Goal: Navigation & Orientation: Find specific page/section

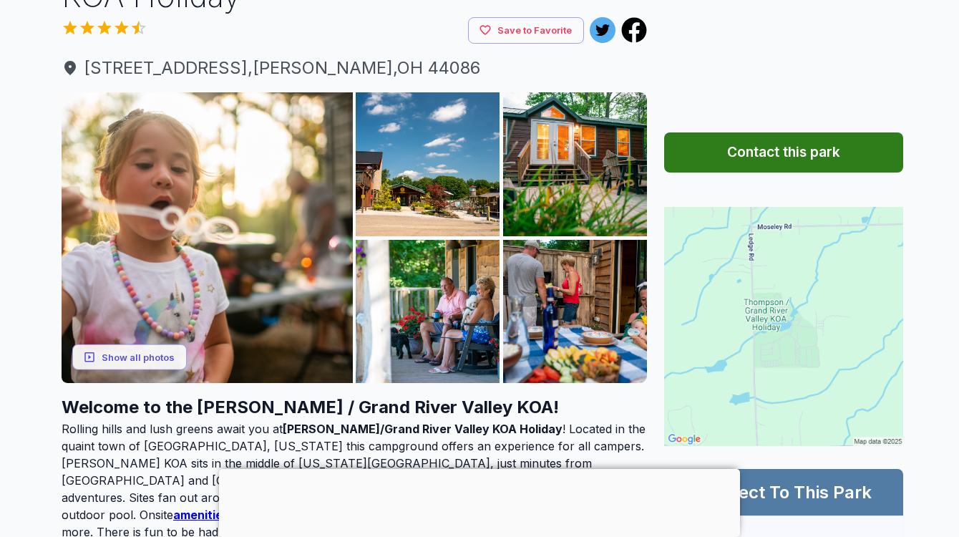
scroll to position [174, 0]
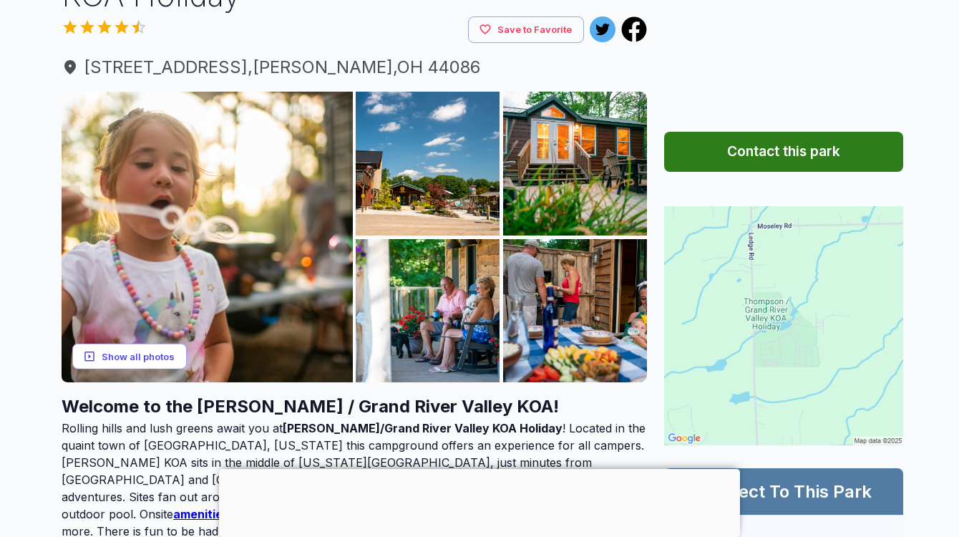
click at [122, 349] on button "Show all photos" at bounding box center [129, 356] width 114 height 26
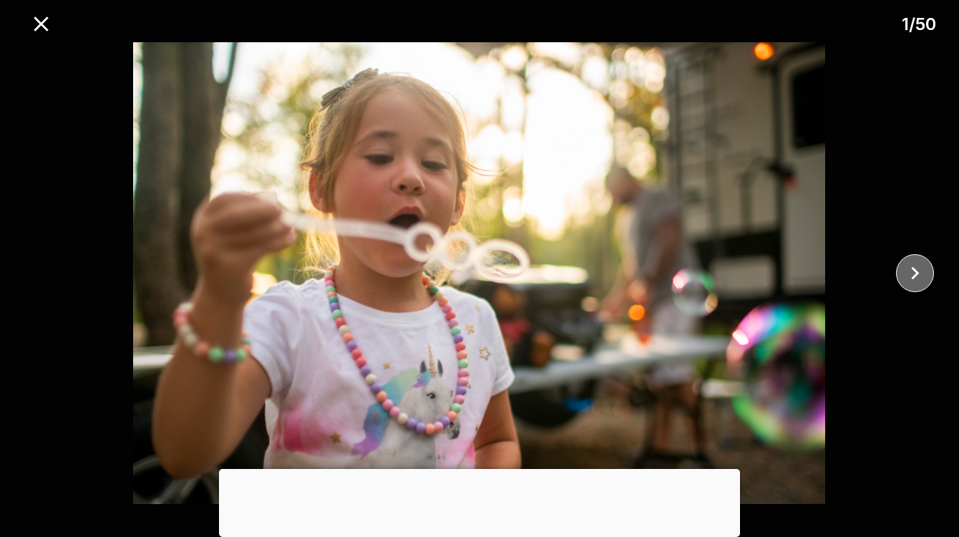
click at [909, 270] on icon "close" at bounding box center [914, 272] width 25 height 25
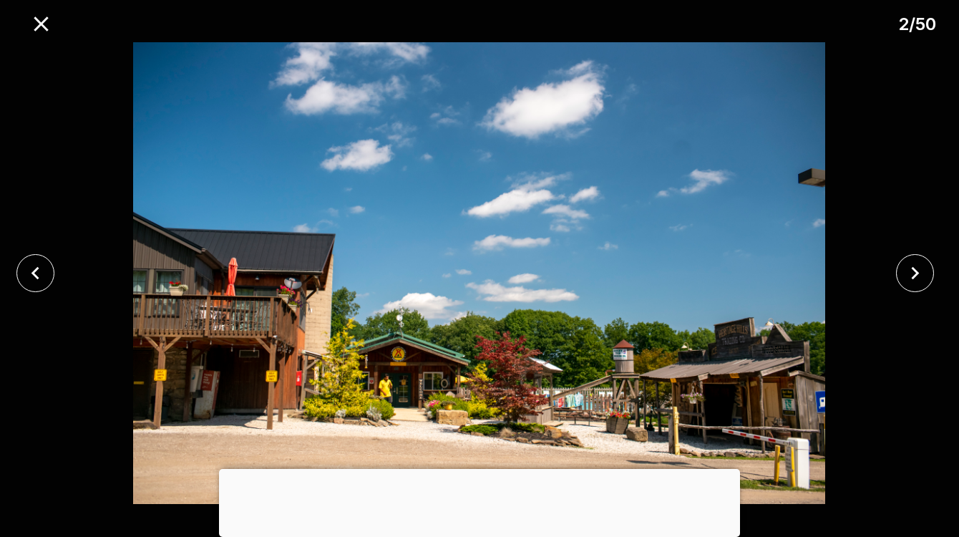
drag, startPoint x: 477, startPoint y: 462, endPoint x: 521, endPoint y: 455, distance: 44.9
click at [476, 469] on div at bounding box center [479, 469] width 521 height 0
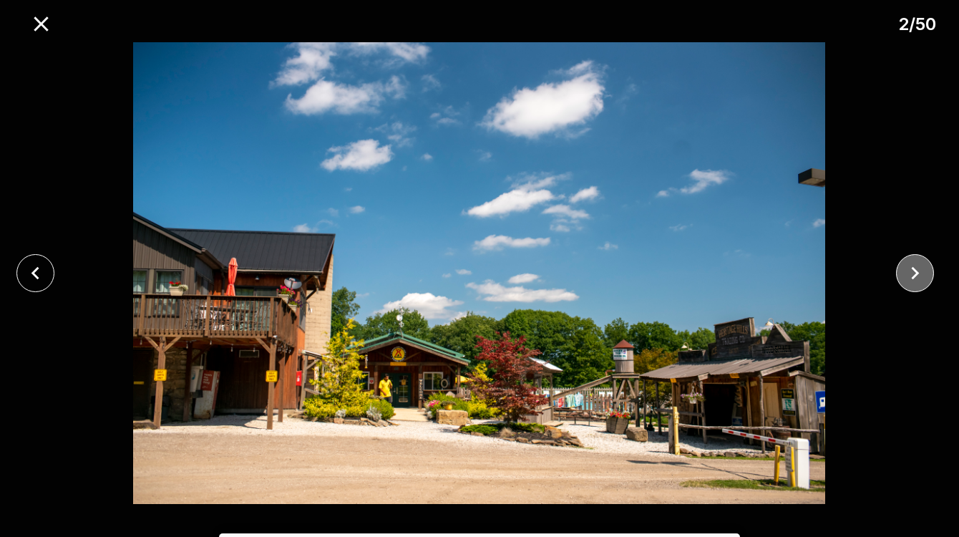
click at [914, 280] on icon "close" at bounding box center [914, 272] width 25 height 25
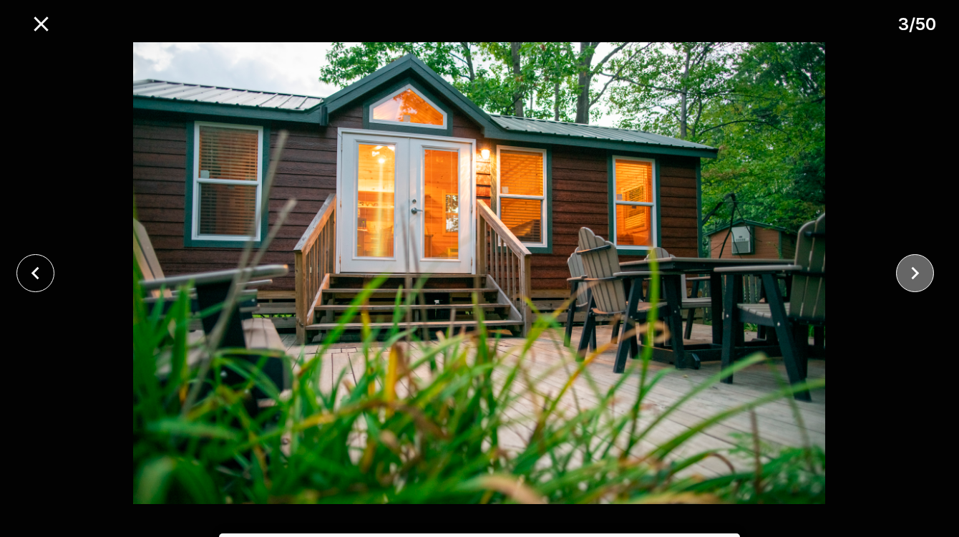
click at [914, 280] on icon "close" at bounding box center [914, 272] width 25 height 25
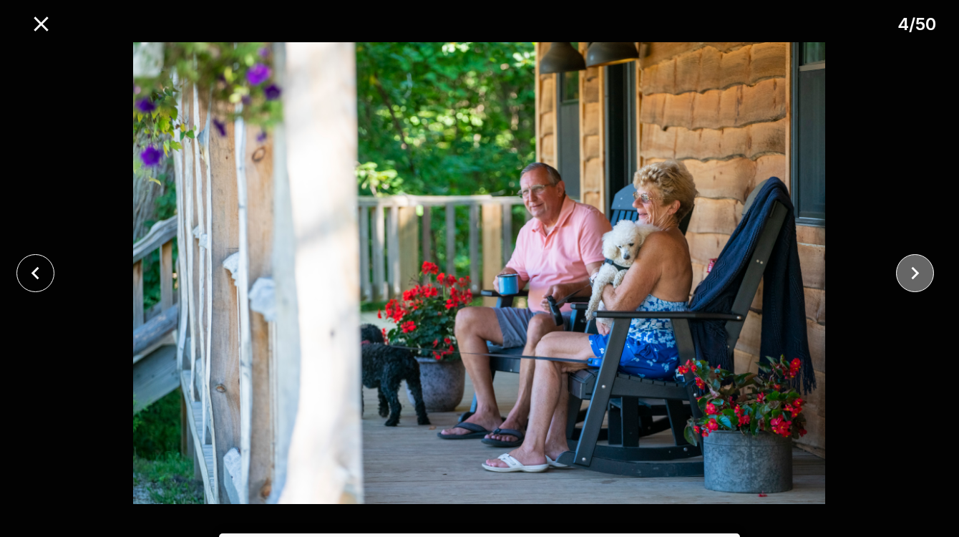
click at [914, 280] on icon "close" at bounding box center [914, 272] width 25 height 25
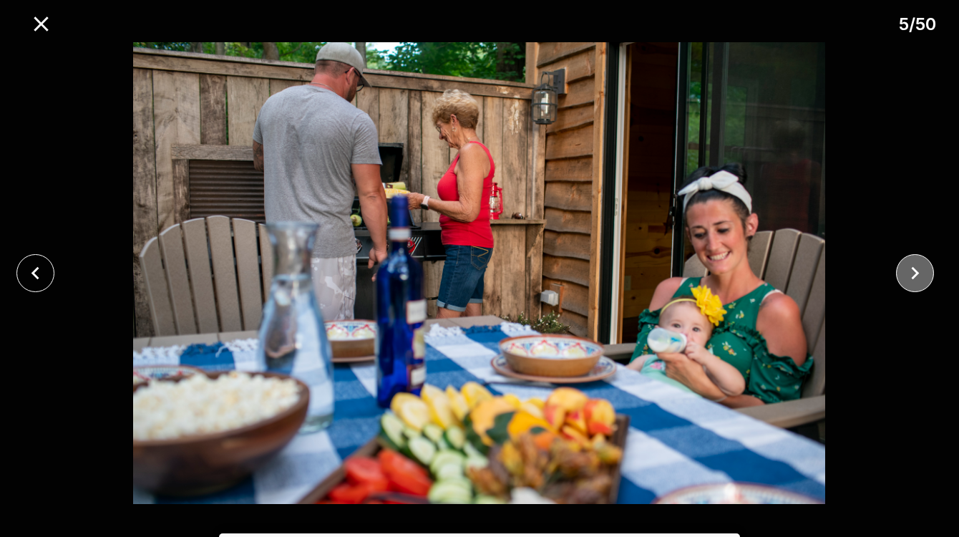
click at [914, 280] on icon "close" at bounding box center [914, 272] width 25 height 25
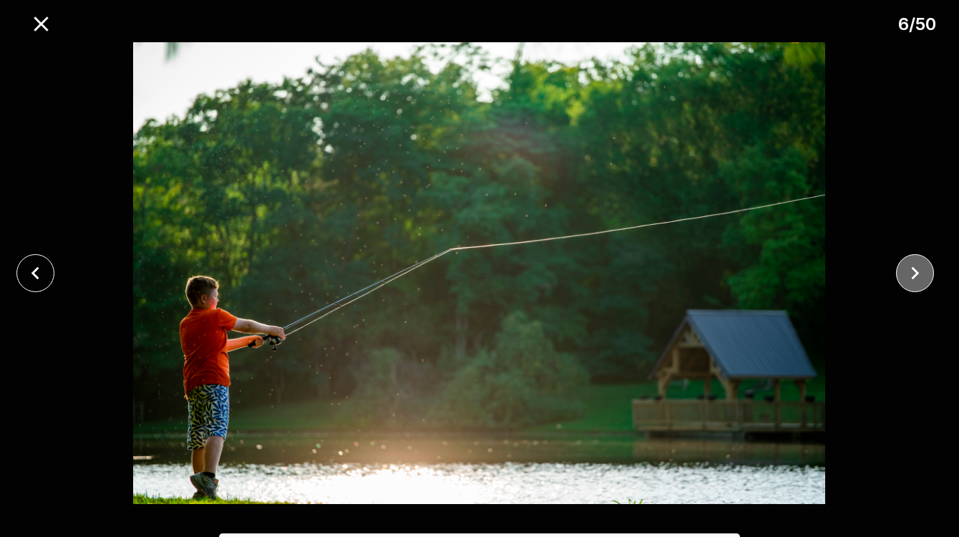
click at [914, 280] on icon "close" at bounding box center [914, 272] width 25 height 25
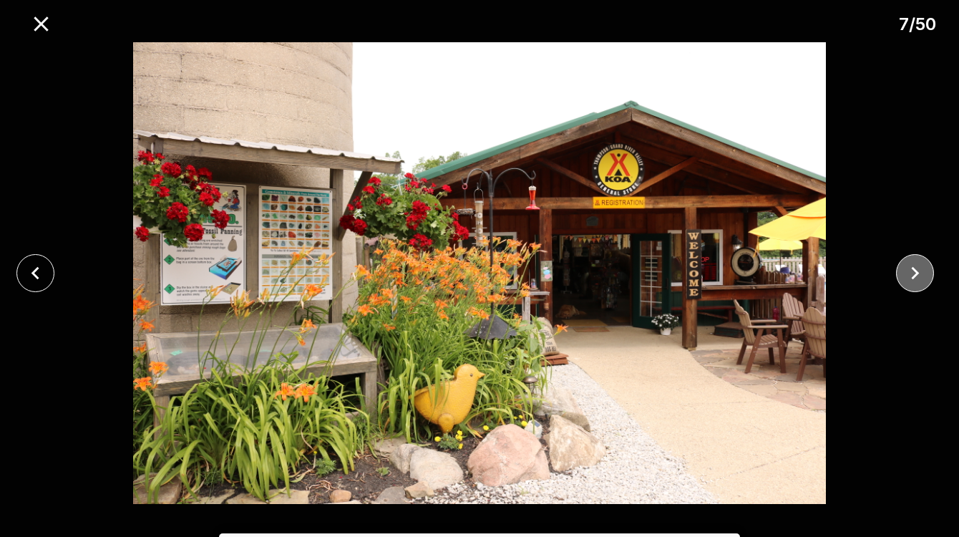
click at [914, 280] on icon "close" at bounding box center [914, 272] width 25 height 25
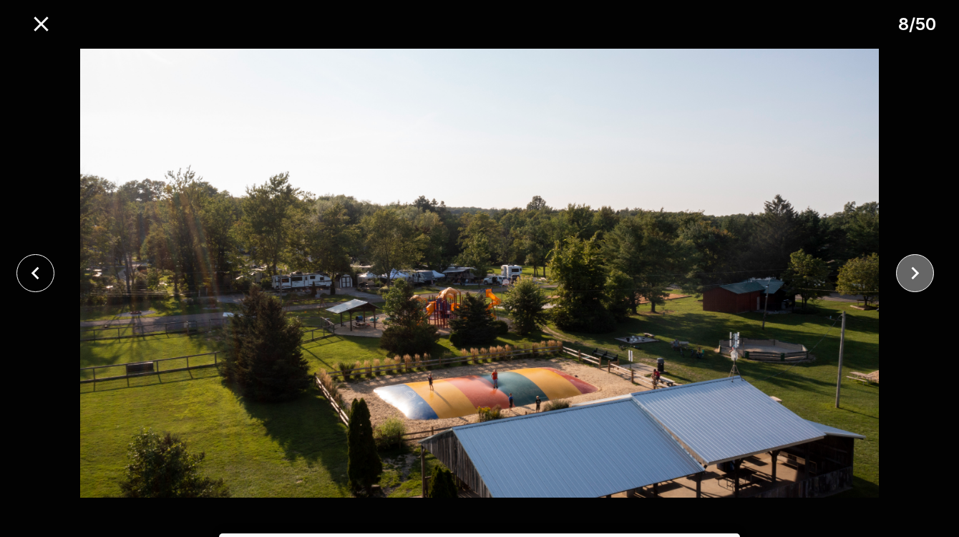
click at [914, 280] on icon "close" at bounding box center [914, 272] width 25 height 25
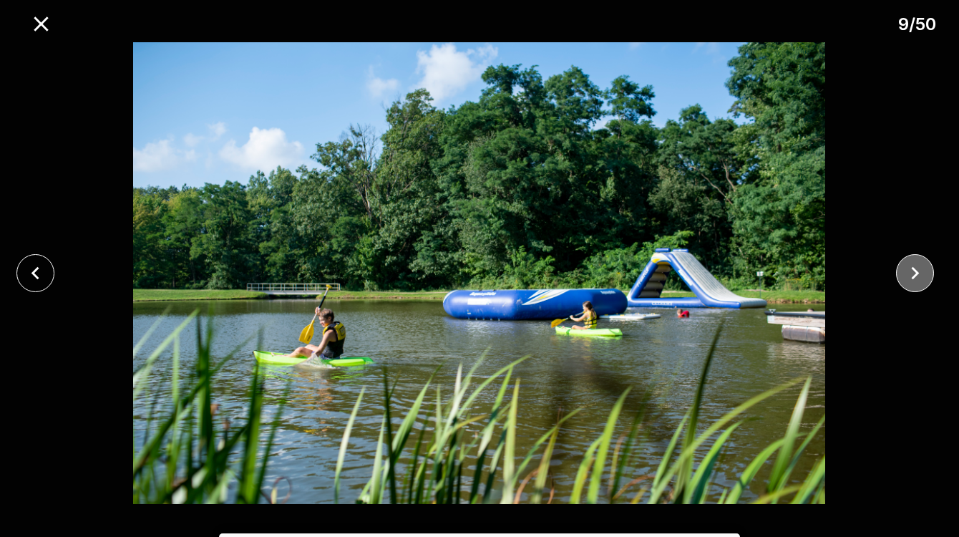
click at [914, 280] on icon "close" at bounding box center [914, 272] width 25 height 25
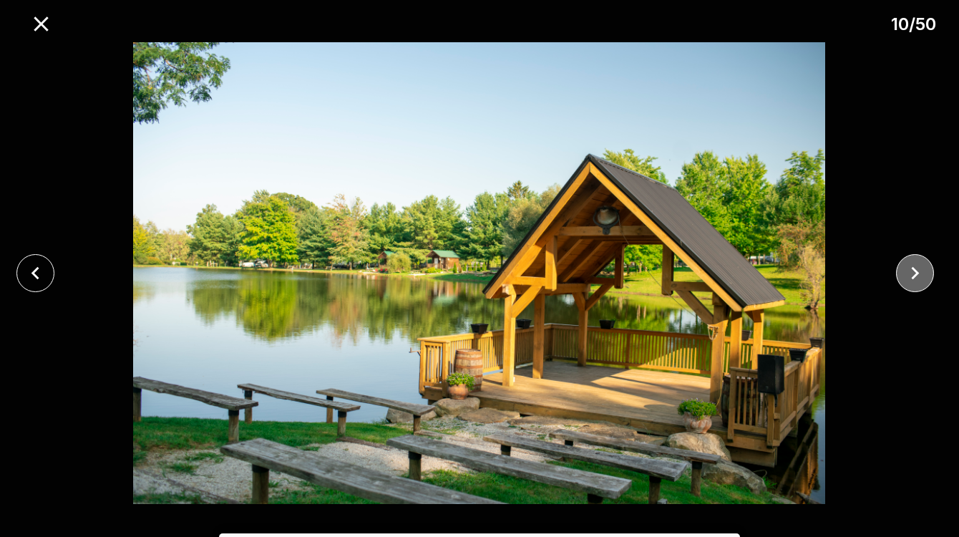
click at [914, 280] on icon "close" at bounding box center [914, 272] width 25 height 25
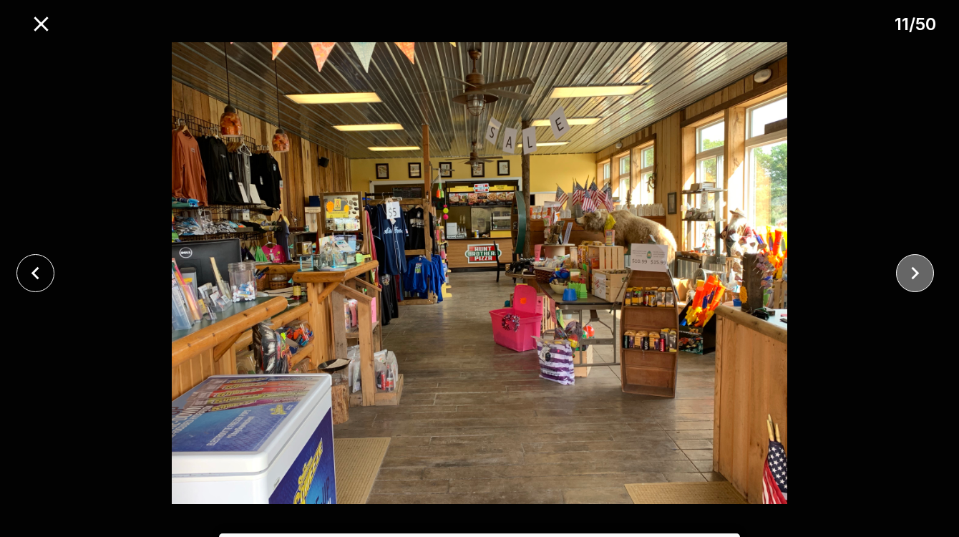
click at [914, 280] on icon "close" at bounding box center [914, 272] width 25 height 25
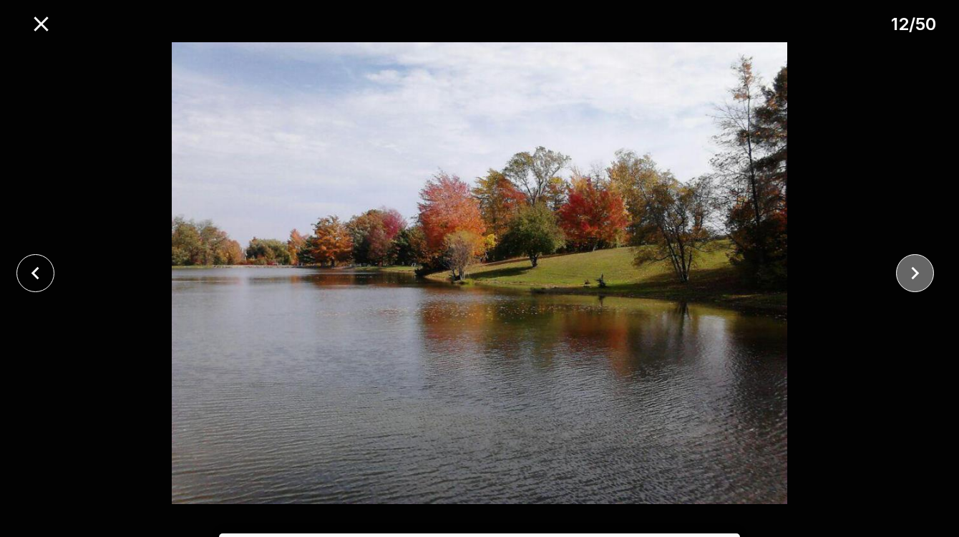
click at [914, 280] on icon "close" at bounding box center [914, 272] width 25 height 25
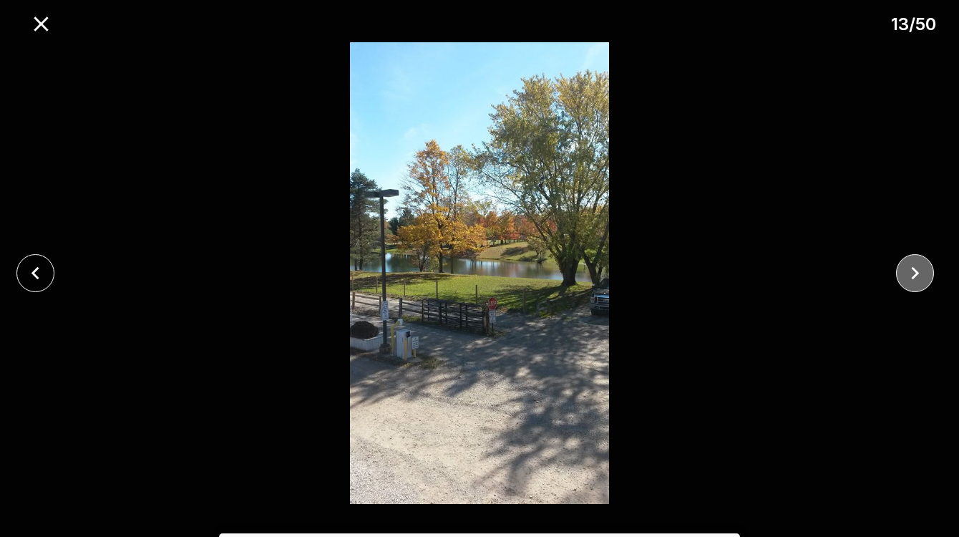
click at [914, 280] on icon "close" at bounding box center [914, 272] width 25 height 25
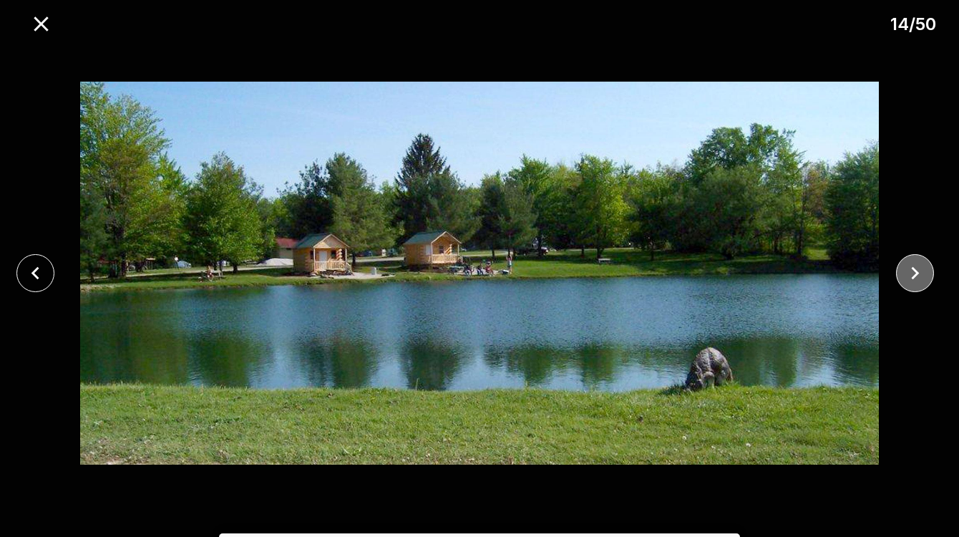
click at [914, 280] on icon "close" at bounding box center [914, 272] width 25 height 25
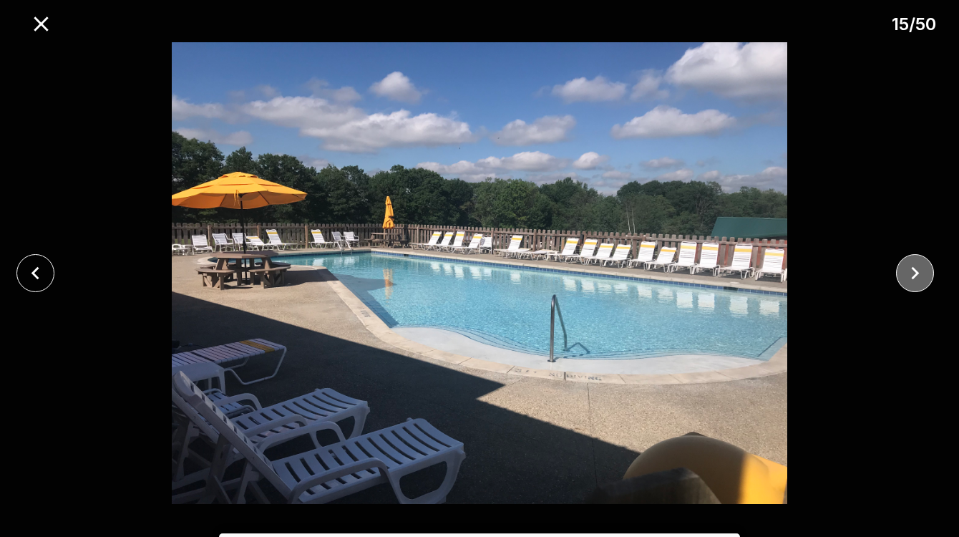
click at [914, 280] on icon "close" at bounding box center [914, 272] width 25 height 25
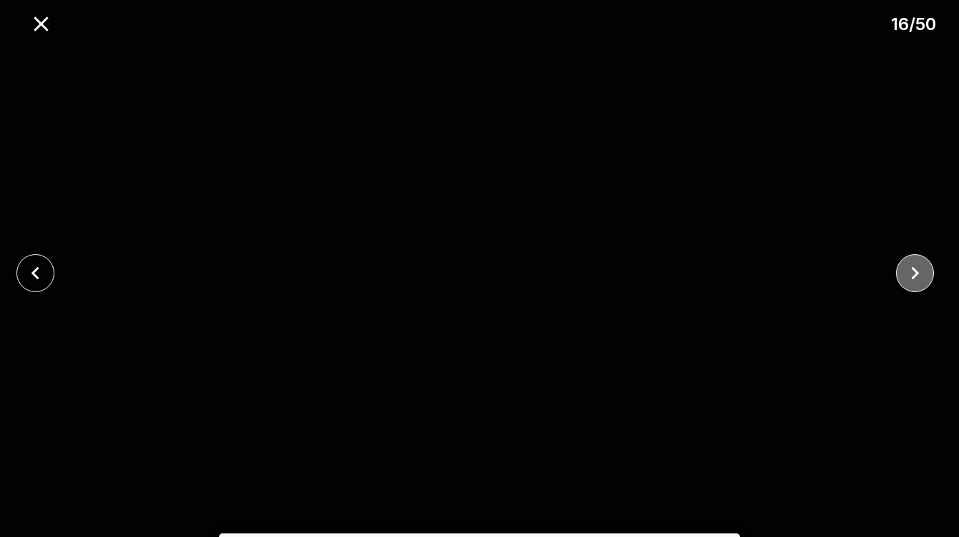
click at [914, 280] on icon "close" at bounding box center [914, 272] width 25 height 25
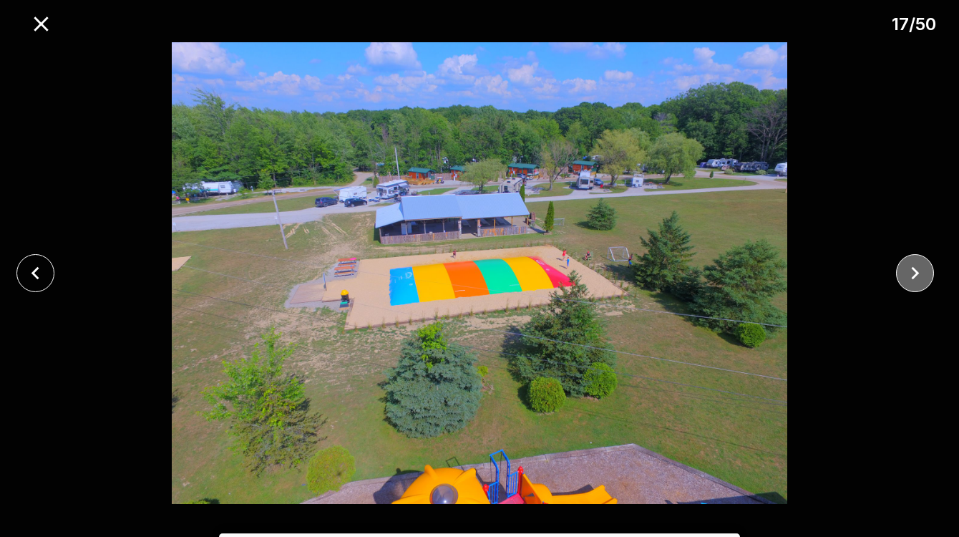
click at [914, 280] on icon "close" at bounding box center [914, 272] width 25 height 25
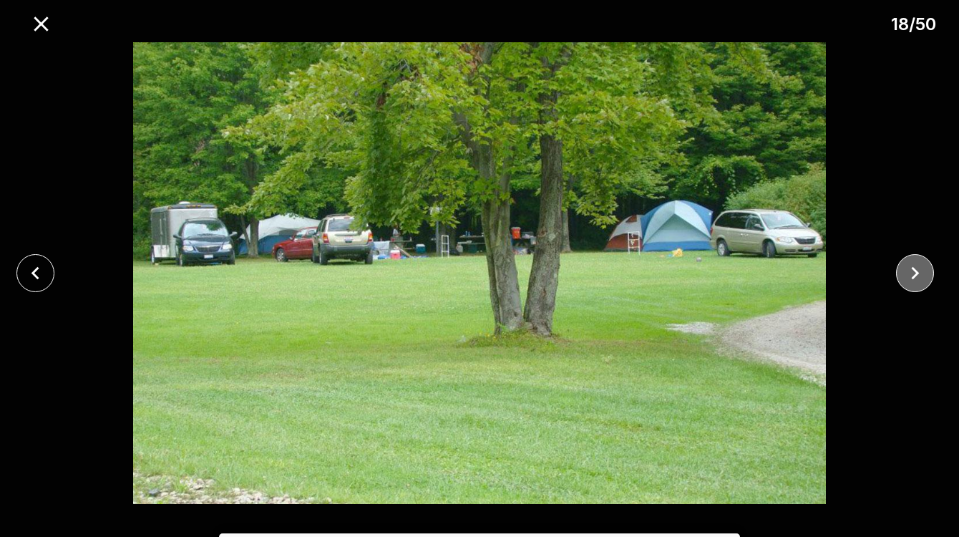
click at [914, 280] on icon "close" at bounding box center [914, 272] width 25 height 25
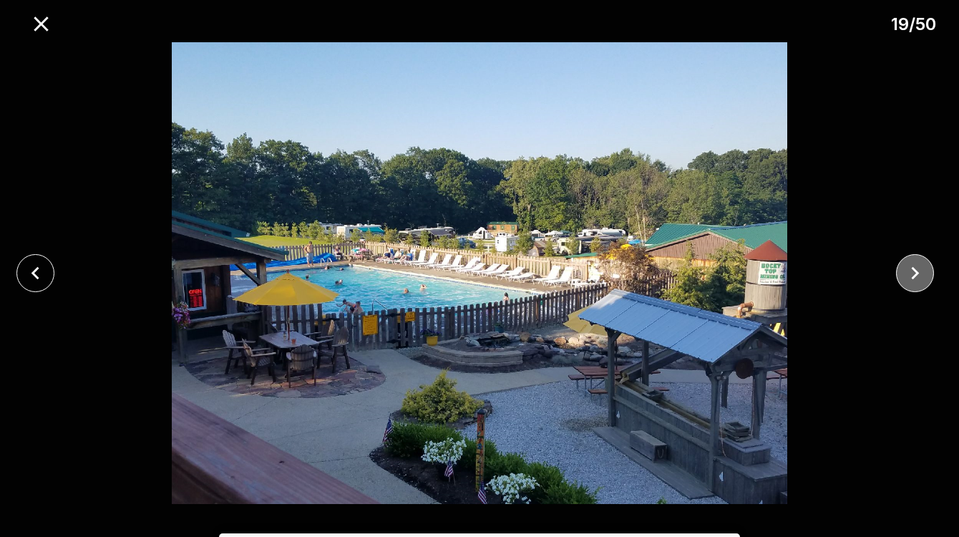
click at [914, 280] on icon "close" at bounding box center [914, 272] width 25 height 25
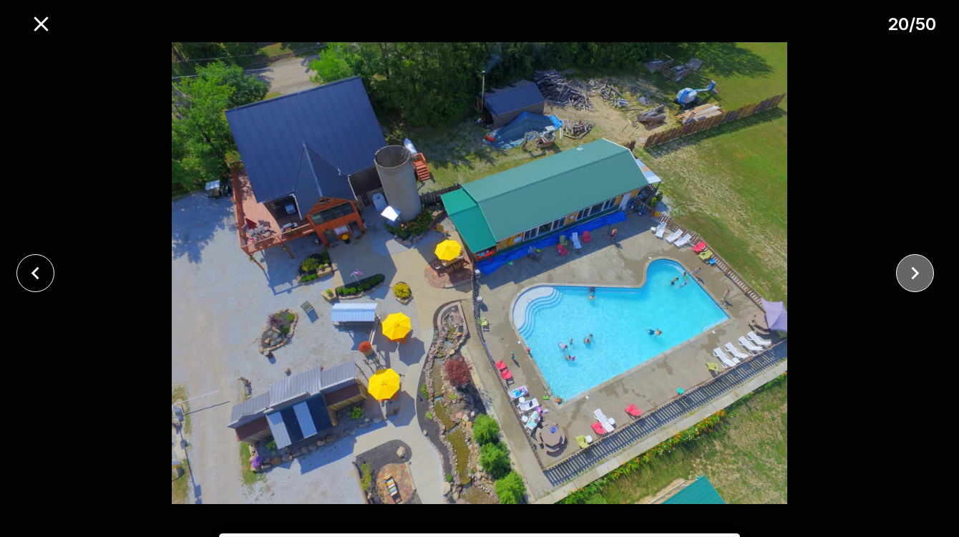
click at [914, 280] on icon "close" at bounding box center [914, 272] width 25 height 25
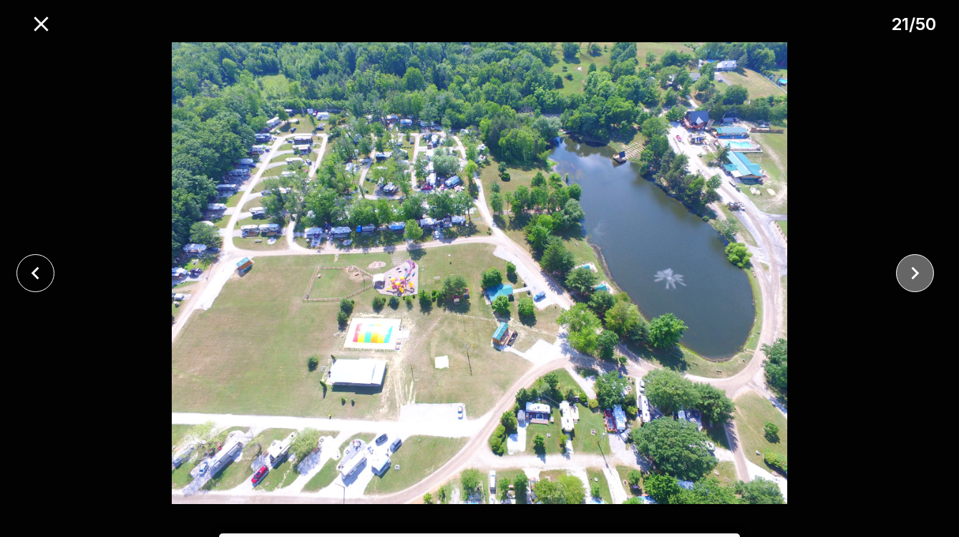
click at [924, 276] on icon "close" at bounding box center [914, 272] width 25 height 25
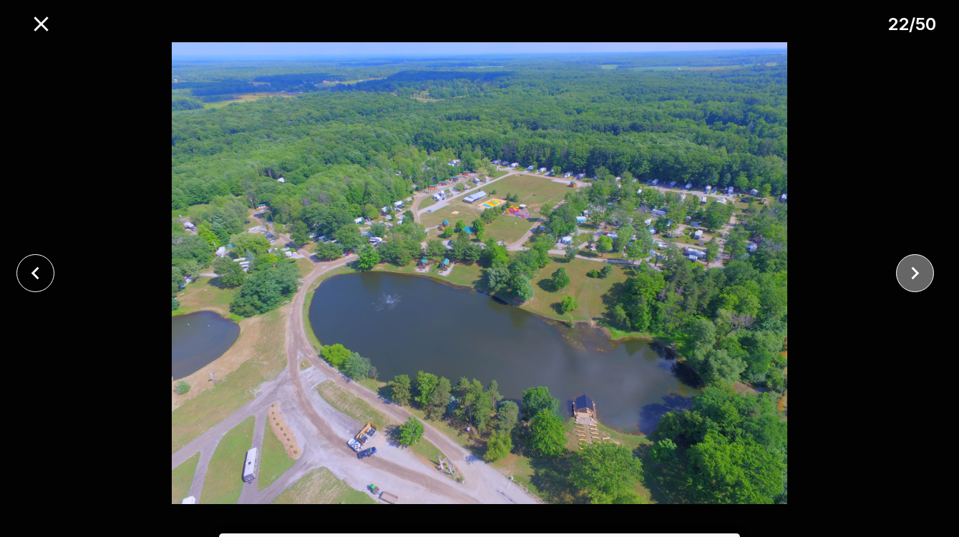
click at [909, 275] on icon "close" at bounding box center [914, 272] width 25 height 25
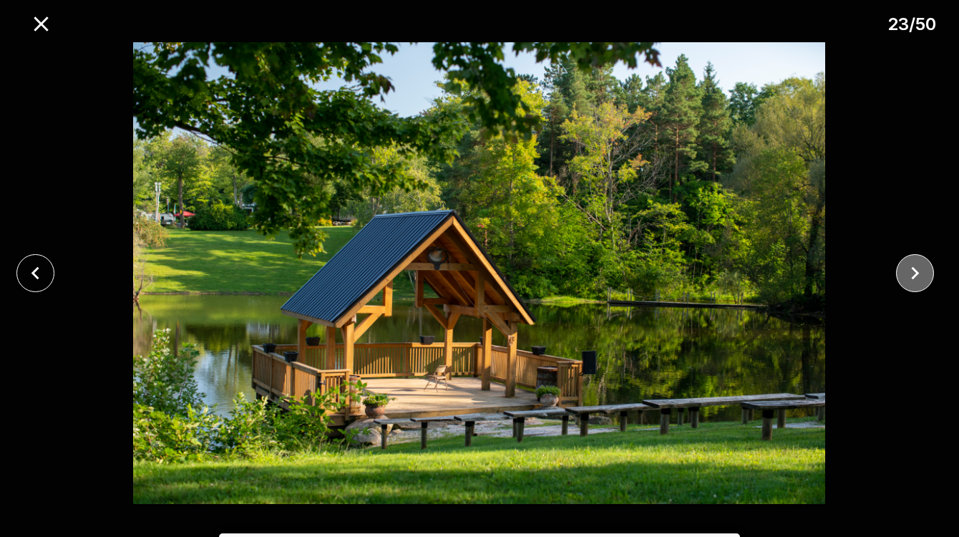
click at [896, 270] on button "close" at bounding box center [915, 273] width 38 height 38
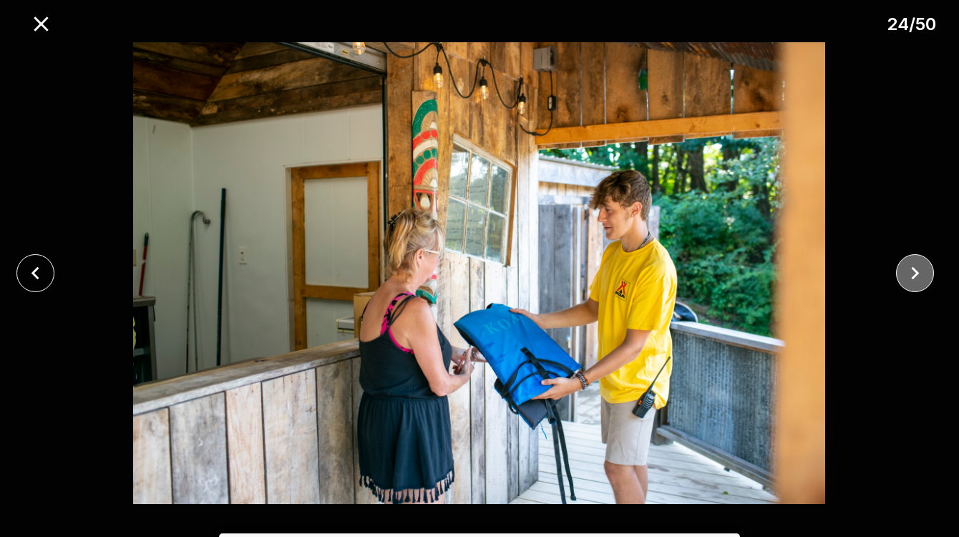
click at [901, 270] on button "close" at bounding box center [915, 273] width 38 height 38
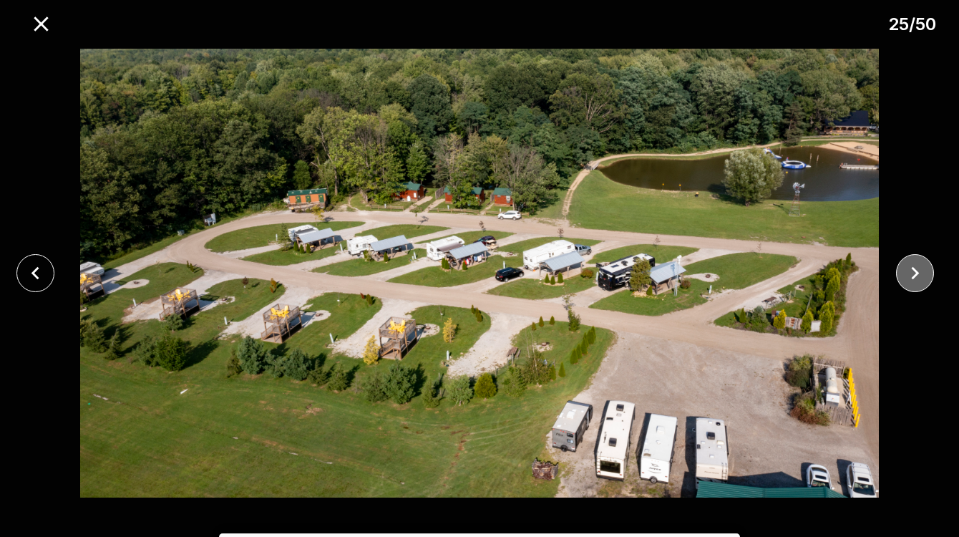
click at [902, 273] on icon "close" at bounding box center [914, 272] width 25 height 25
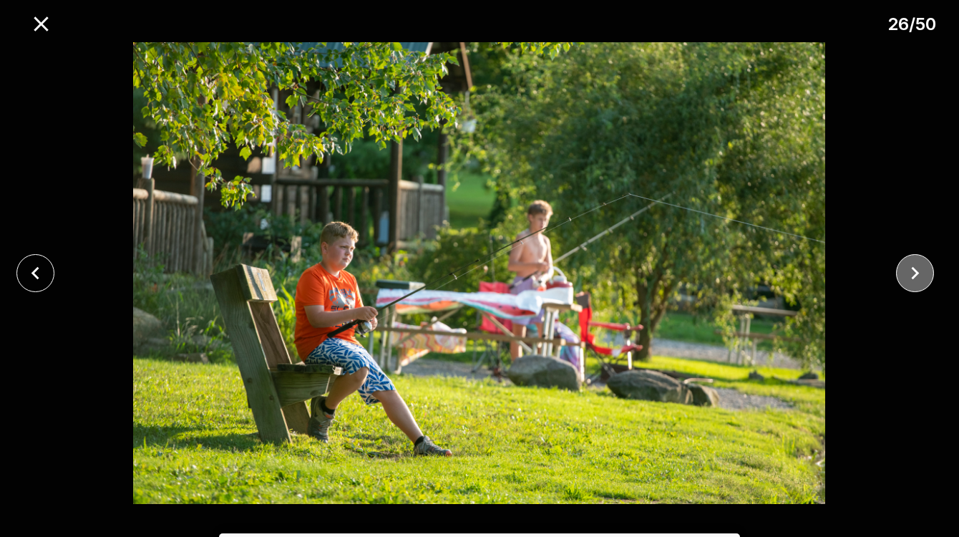
click at [902, 269] on icon "close" at bounding box center [914, 272] width 25 height 25
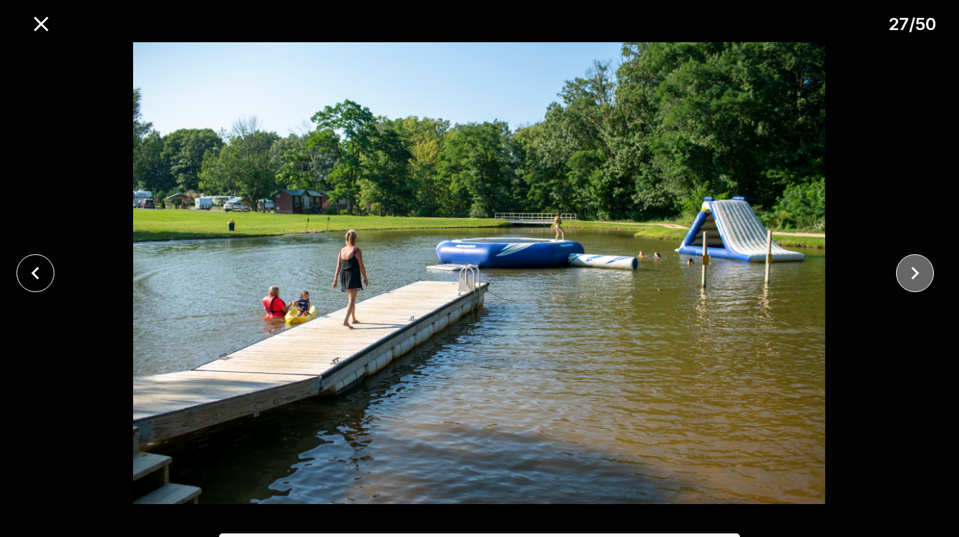
click at [902, 269] on icon "close" at bounding box center [914, 272] width 25 height 25
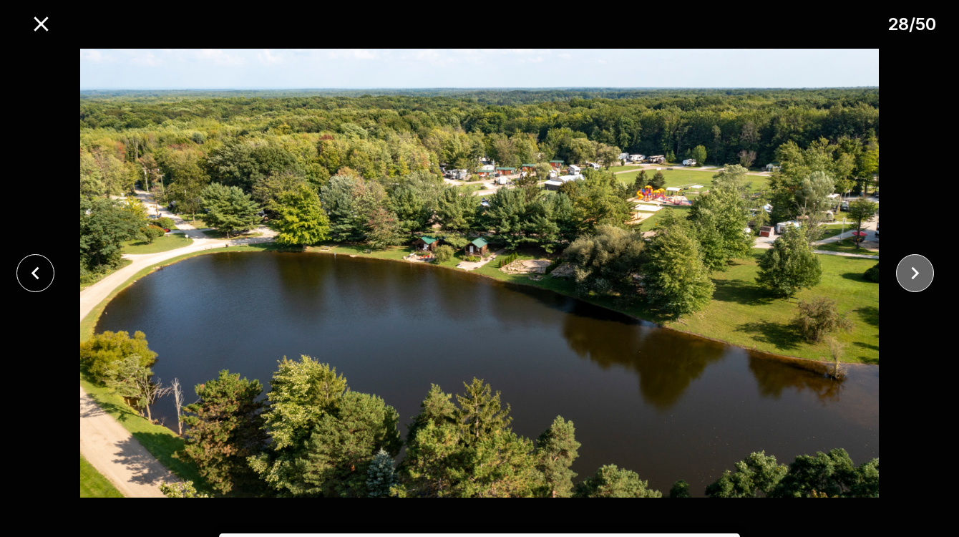
click at [928, 263] on button "close" at bounding box center [915, 273] width 38 height 38
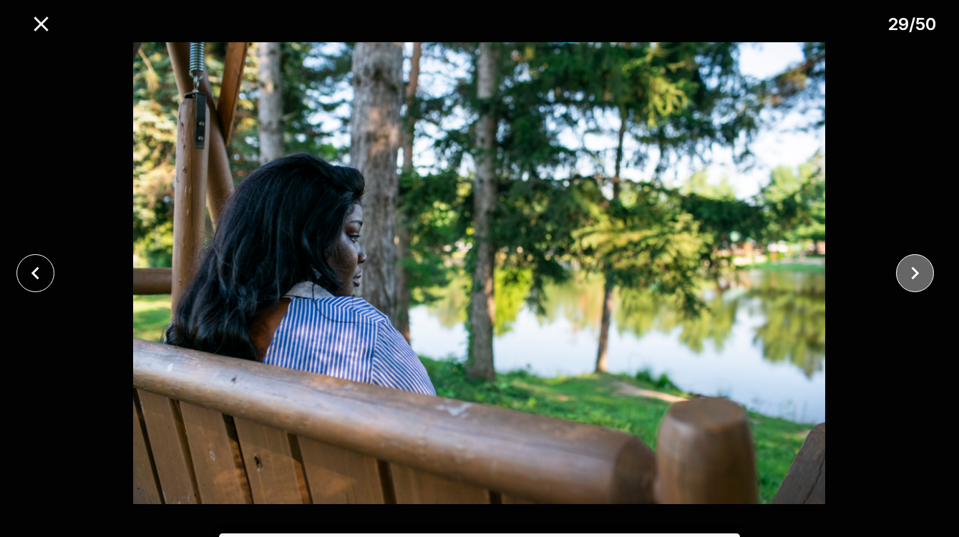
click at [916, 268] on icon "close" at bounding box center [914, 272] width 25 height 25
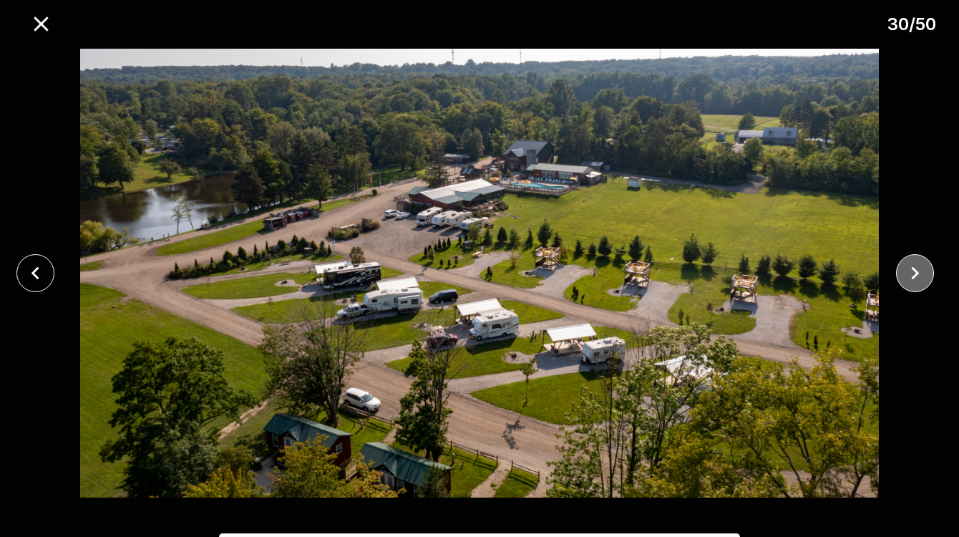
click at [916, 268] on icon "close" at bounding box center [914, 272] width 25 height 25
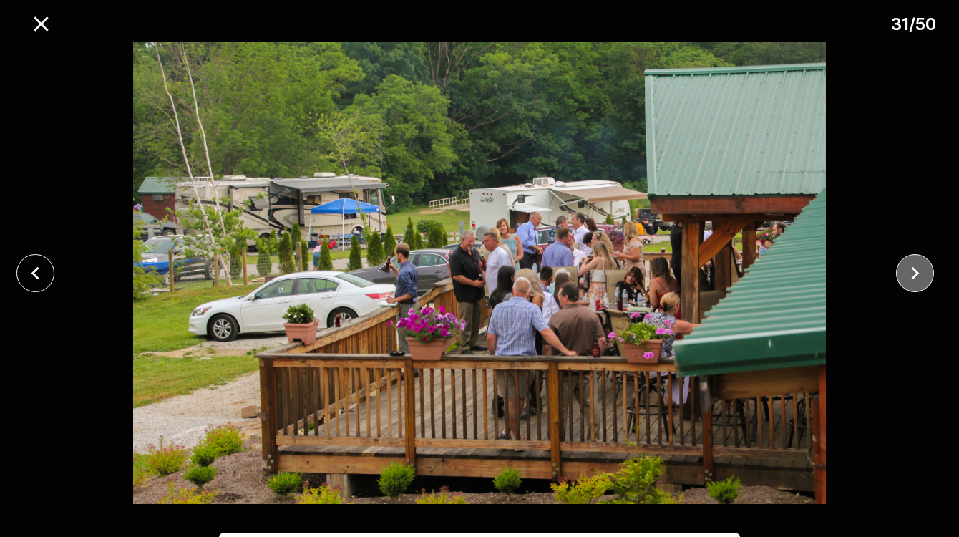
click at [916, 268] on icon "close" at bounding box center [914, 272] width 25 height 25
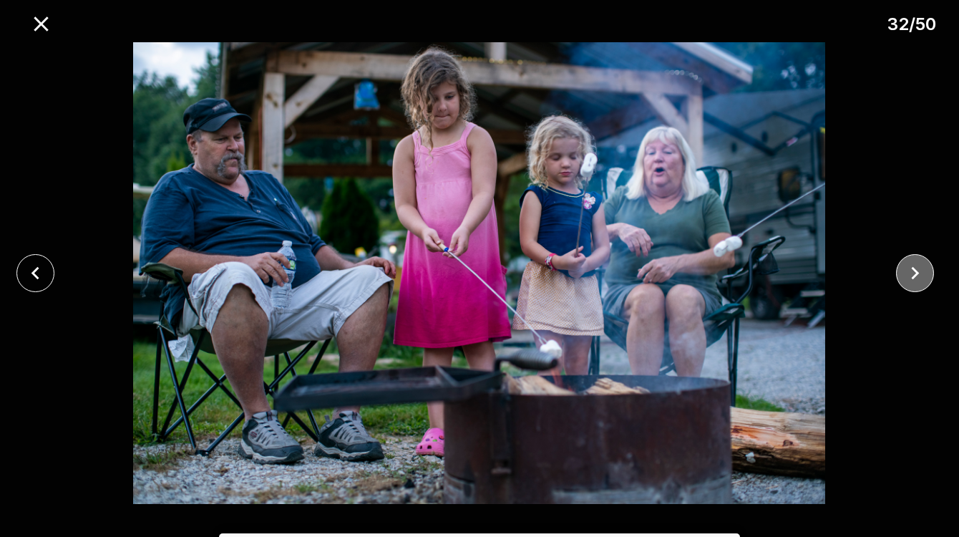
click at [916, 268] on icon "close" at bounding box center [914, 272] width 25 height 25
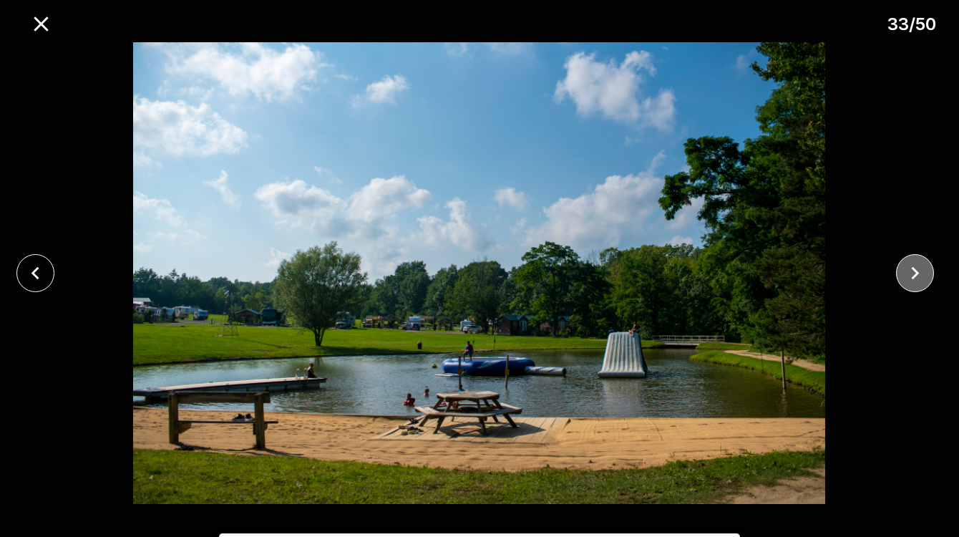
click at [916, 268] on icon "close" at bounding box center [914, 272] width 25 height 25
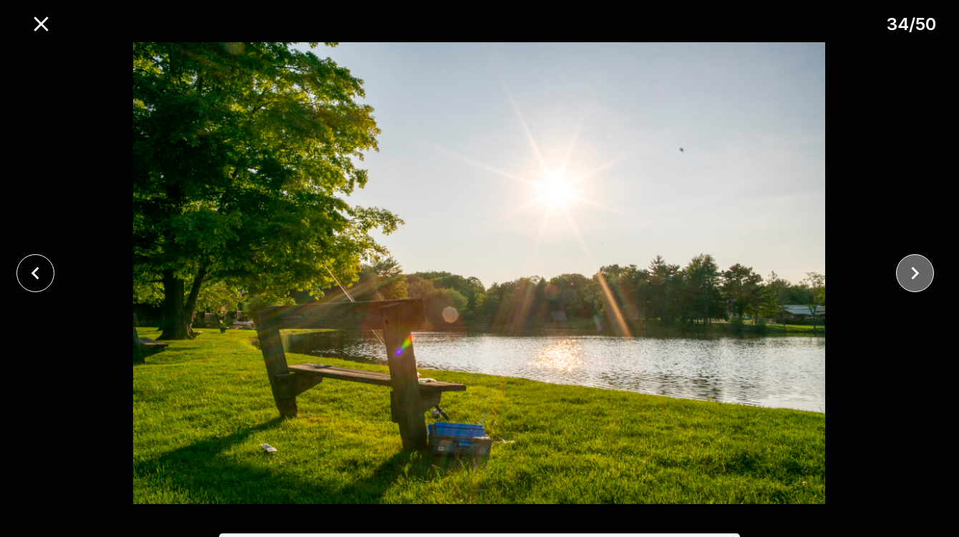
click at [916, 268] on icon "close" at bounding box center [914, 272] width 25 height 25
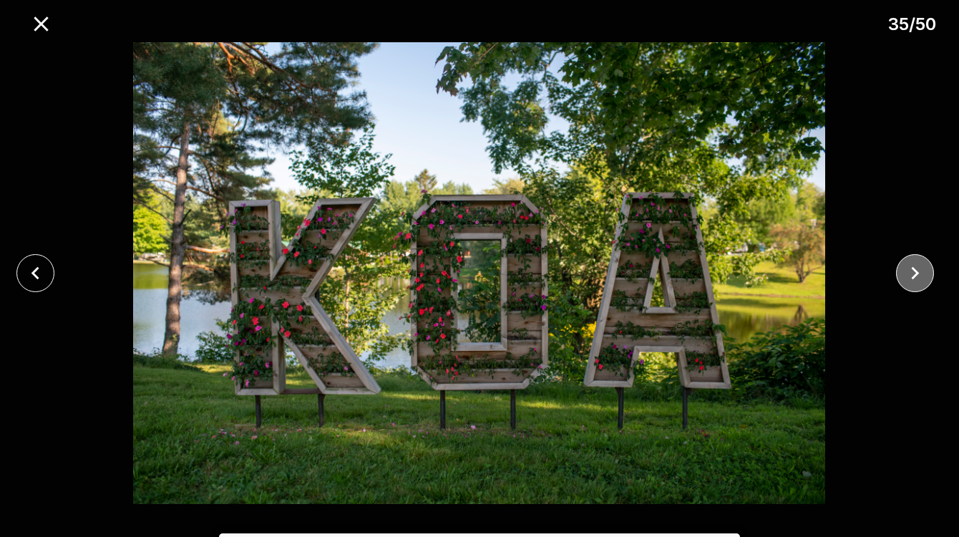
click at [919, 268] on icon "close" at bounding box center [914, 272] width 25 height 25
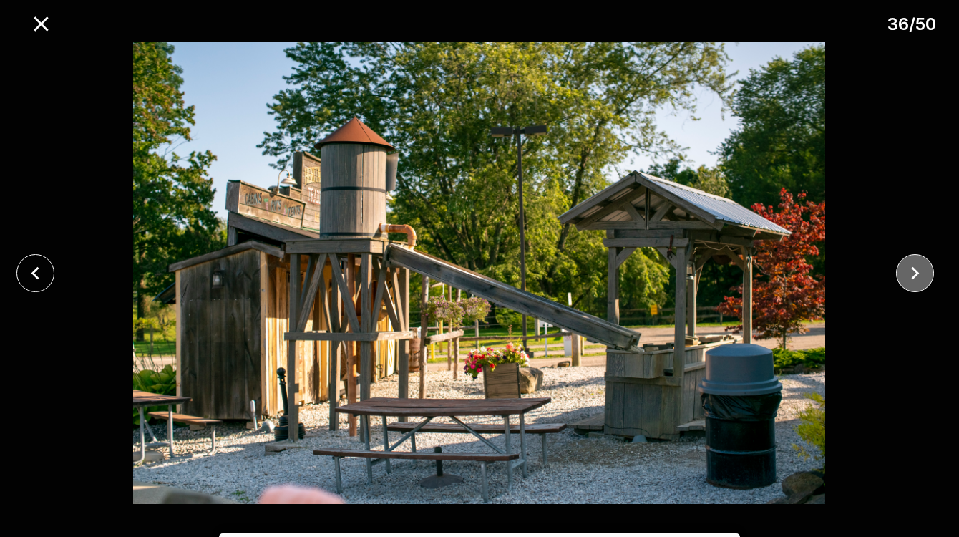
click at [919, 268] on icon "close" at bounding box center [914, 272] width 25 height 25
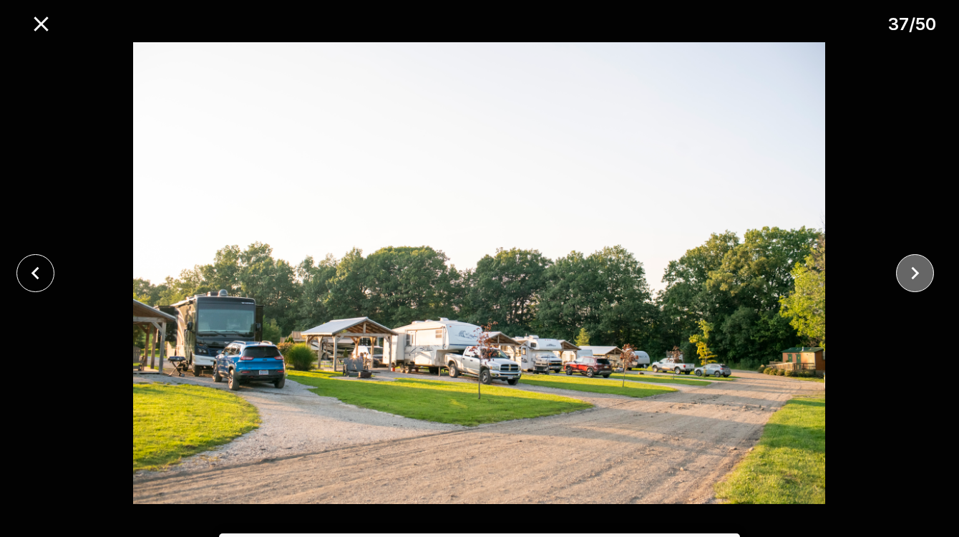
click at [919, 268] on icon "close" at bounding box center [914, 272] width 25 height 25
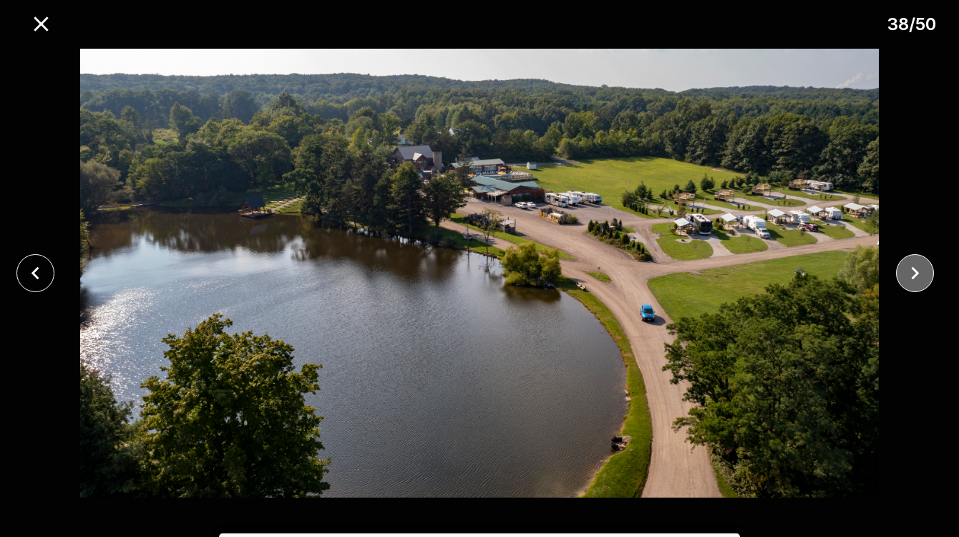
click at [919, 268] on icon "close" at bounding box center [914, 272] width 25 height 25
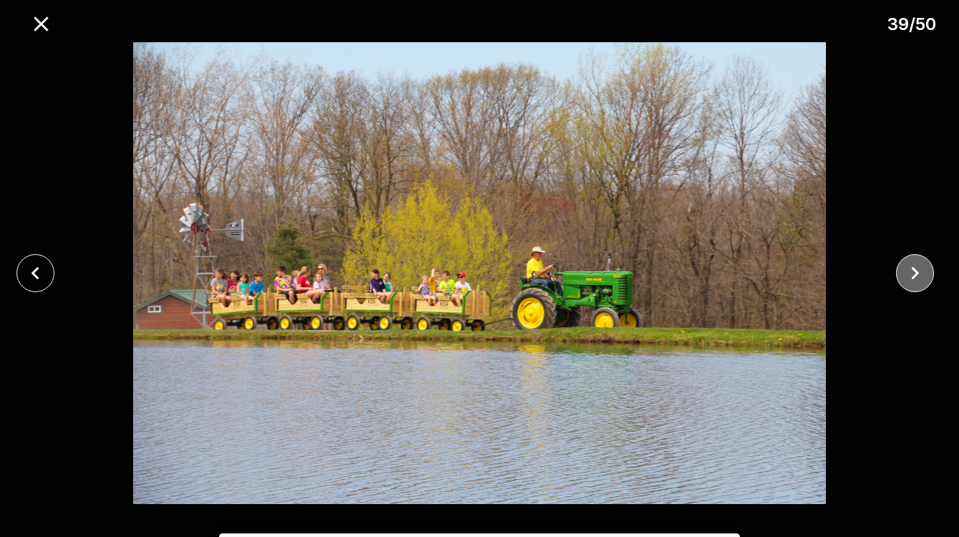
click at [909, 270] on icon "close" at bounding box center [914, 272] width 25 height 25
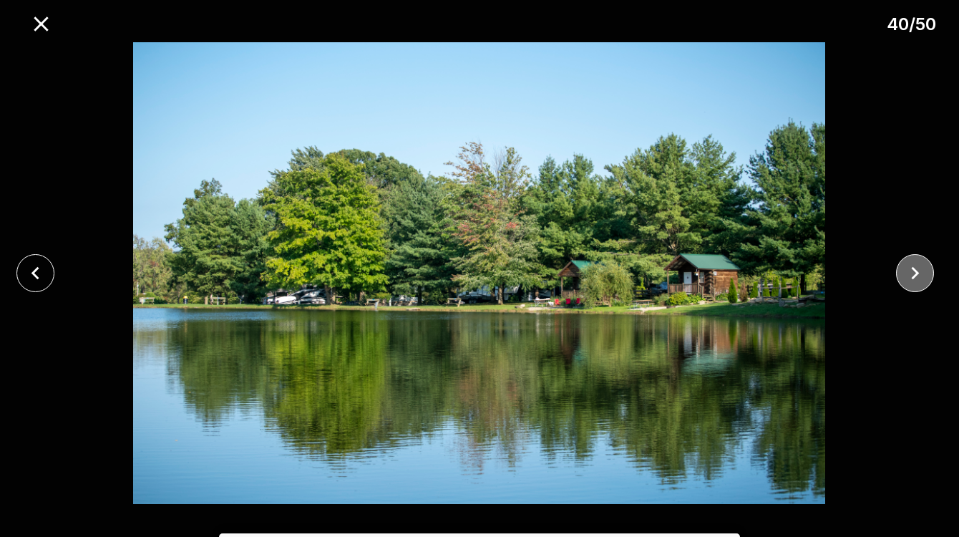
click at [903, 273] on icon "close" at bounding box center [914, 272] width 25 height 25
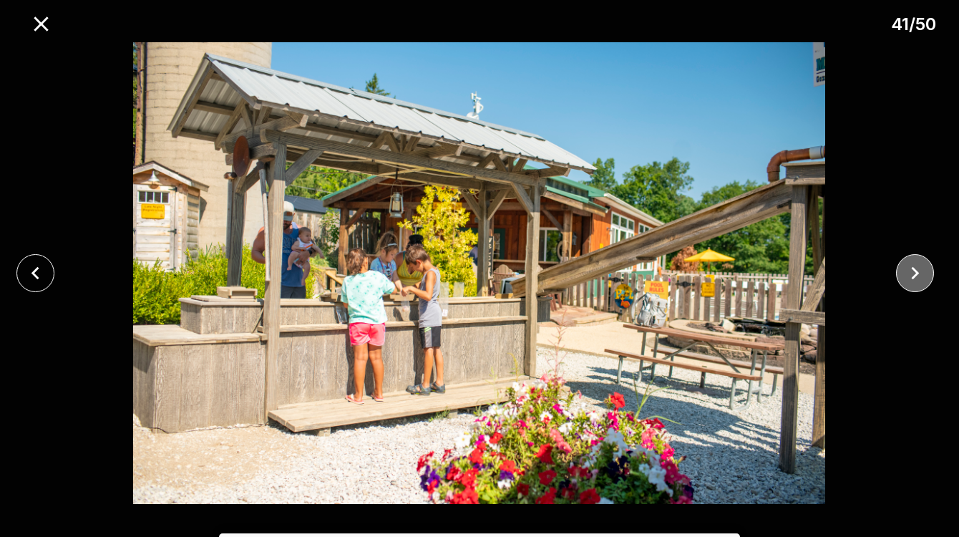
click at [903, 273] on icon "close" at bounding box center [914, 272] width 25 height 25
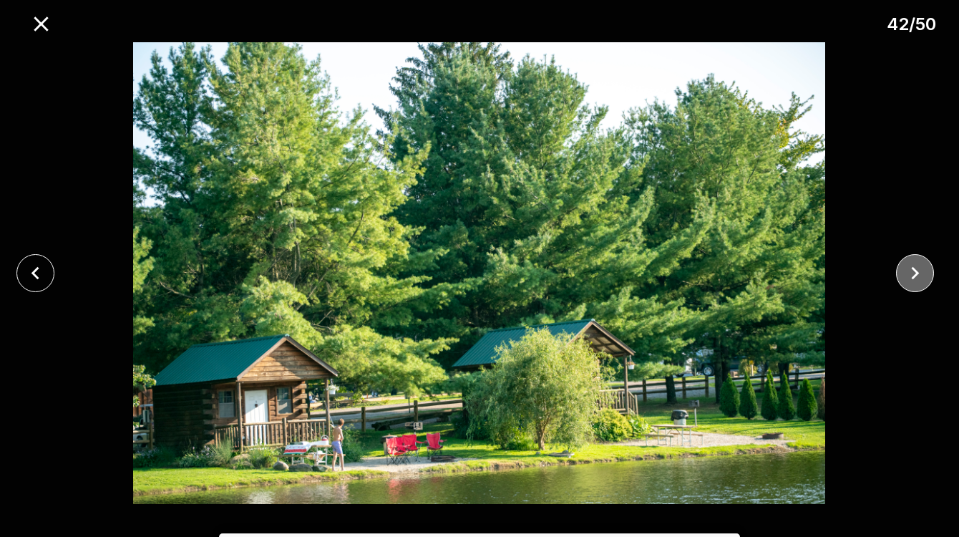
click at [909, 275] on icon "close" at bounding box center [914, 272] width 25 height 25
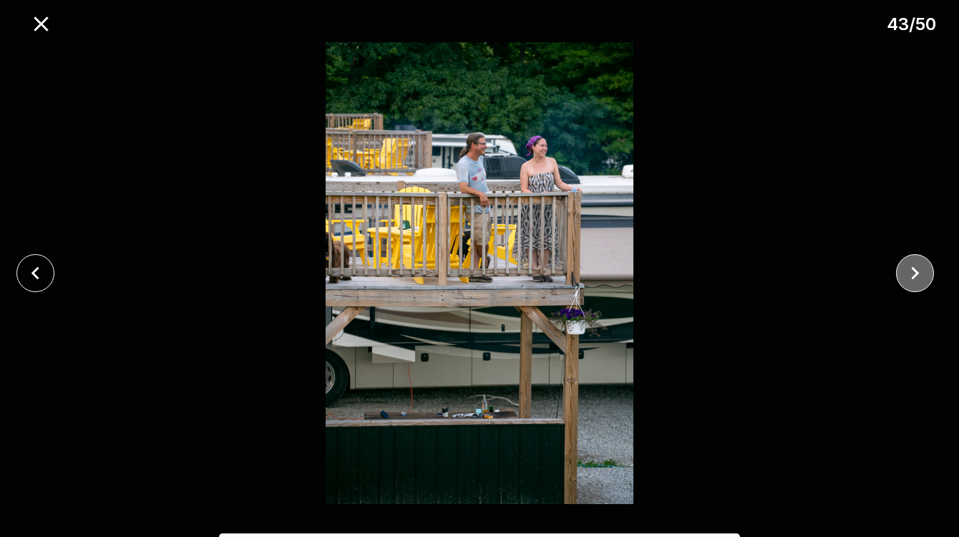
click at [909, 275] on icon "close" at bounding box center [914, 272] width 25 height 25
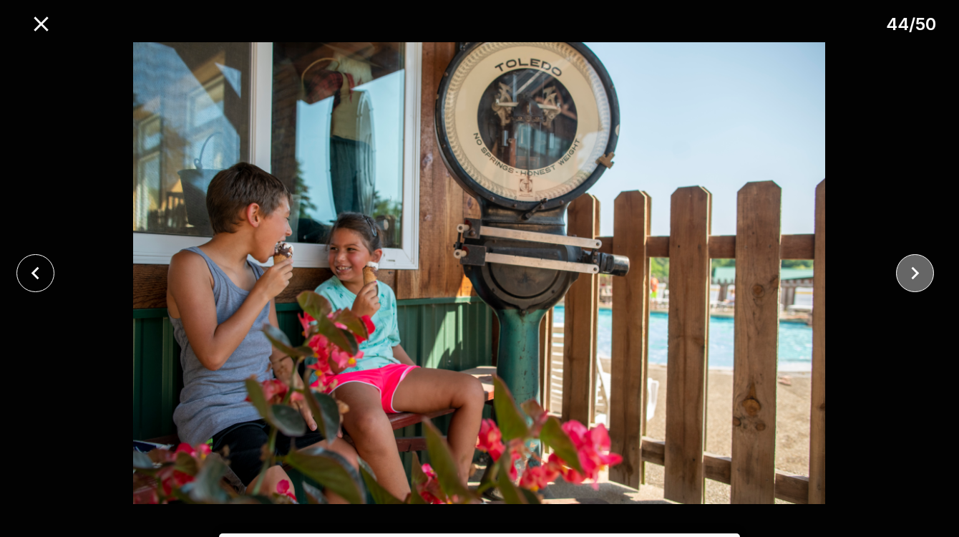
click at [909, 275] on icon "close" at bounding box center [914, 272] width 25 height 25
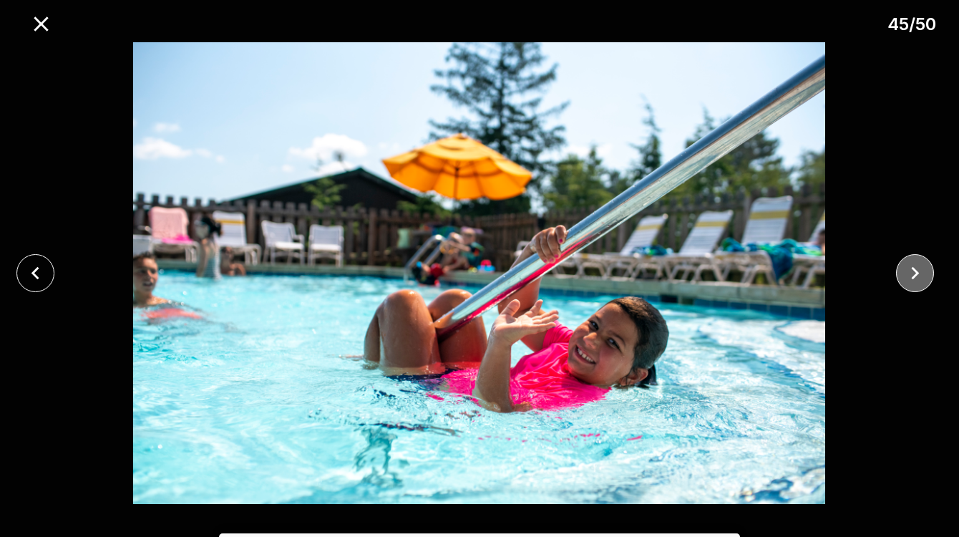
click at [909, 275] on icon "close" at bounding box center [914, 272] width 25 height 25
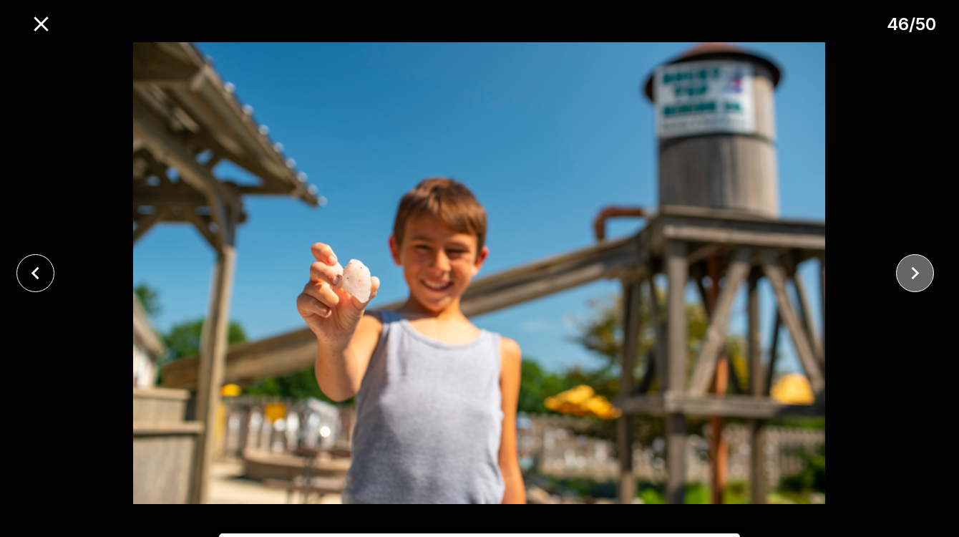
click at [909, 275] on icon "close" at bounding box center [914, 272] width 25 height 25
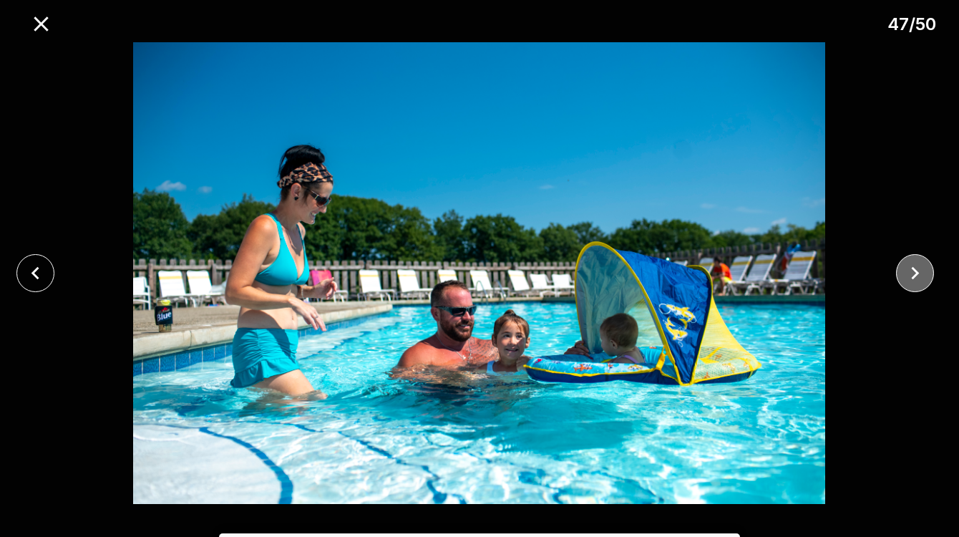
click at [909, 275] on icon "close" at bounding box center [914, 272] width 25 height 25
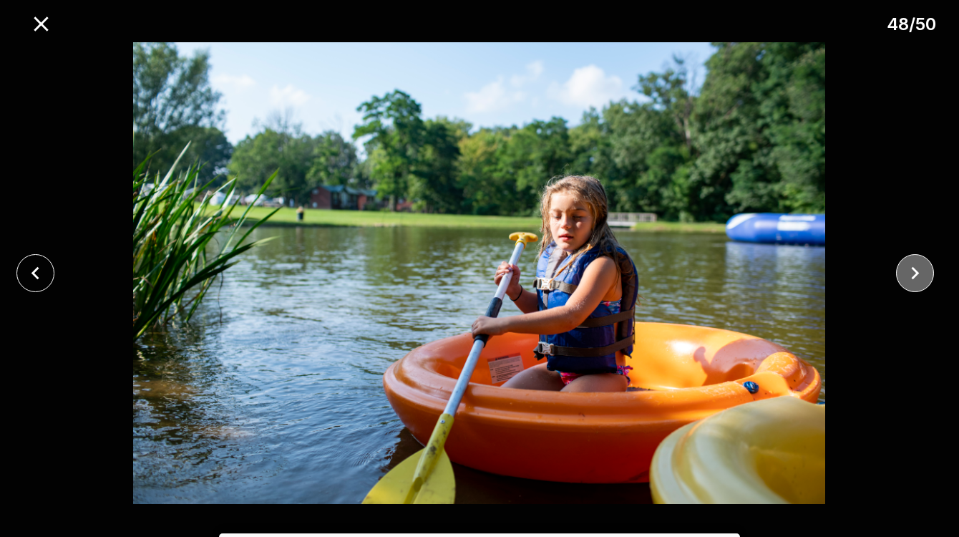
click at [909, 275] on icon "close" at bounding box center [914, 272] width 25 height 25
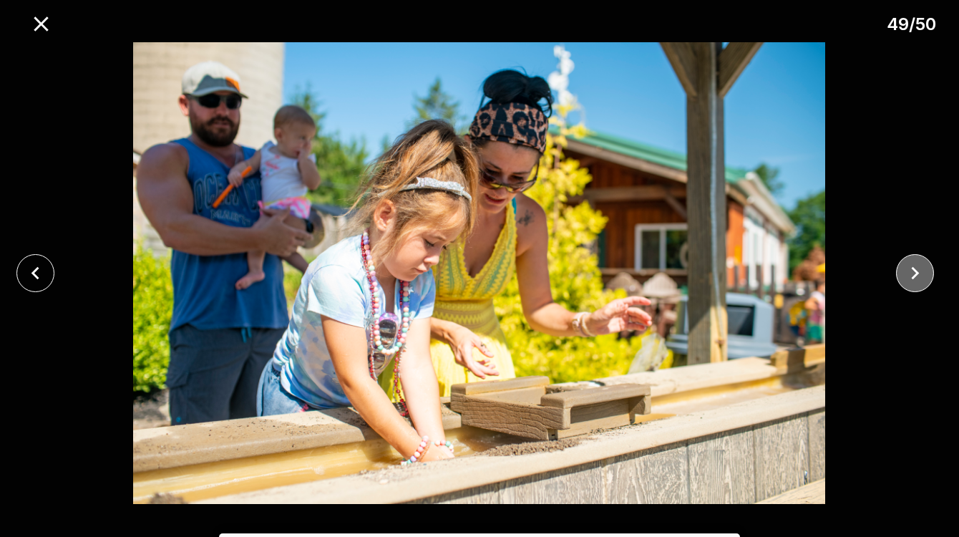
click at [909, 275] on icon "close" at bounding box center [914, 272] width 25 height 25
